Goal: Navigation & Orientation: Find specific page/section

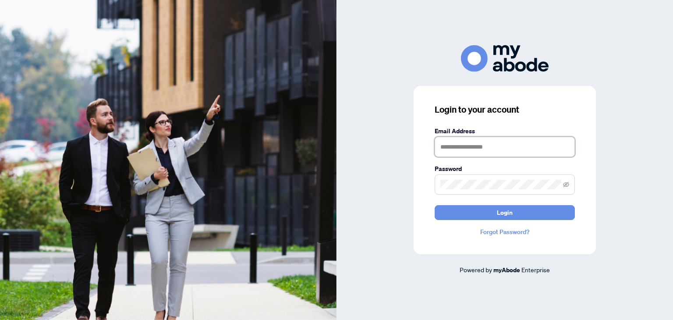
click at [468, 148] on input "text" at bounding box center [504, 147] width 140 height 20
type input "**********"
click at [434, 205] on button "Login" at bounding box center [504, 212] width 140 height 15
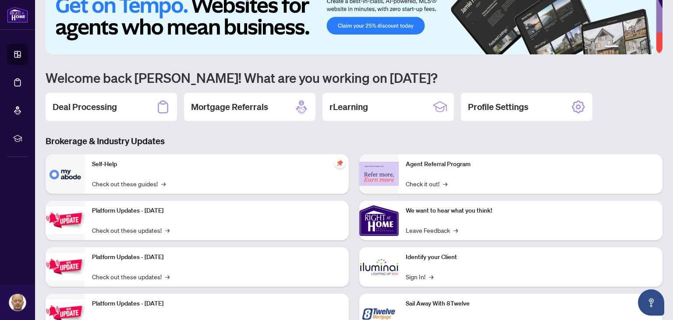
scroll to position [44, 0]
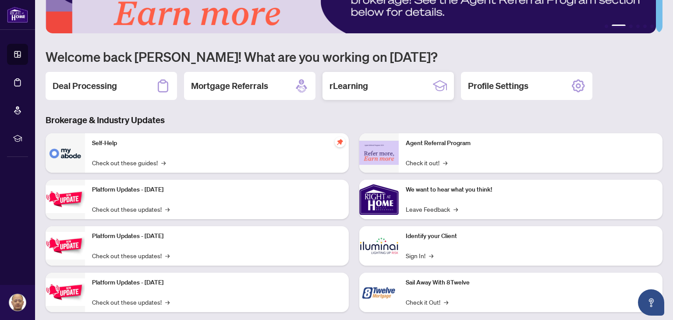
click at [366, 80] on h2 "rLearning" at bounding box center [348, 86] width 39 height 12
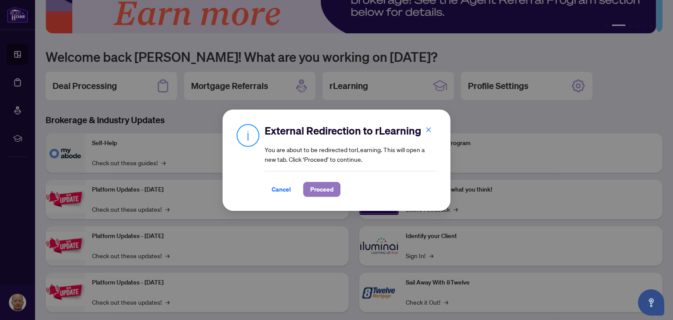
click at [310, 194] on span "Proceed" at bounding box center [321, 189] width 23 height 14
